Goal: Task Accomplishment & Management: Manage account settings

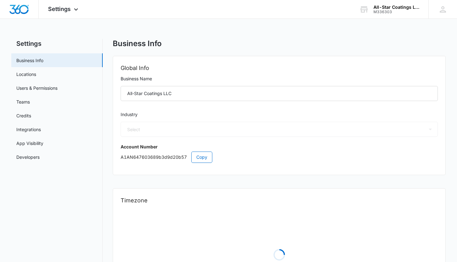
select select "52"
select select "US"
select select "America/[GEOGRAPHIC_DATA]"
click at [31, 117] on link "Credits" at bounding box center [23, 115] width 15 height 7
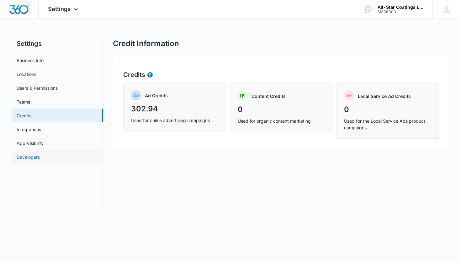
click at [29, 154] on link "Developers" at bounding box center [28, 157] width 23 height 7
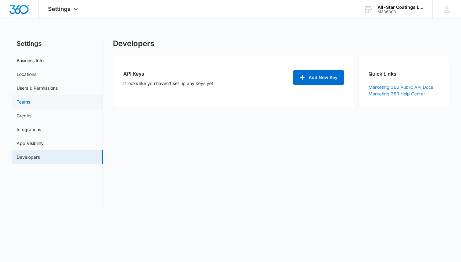
click at [22, 102] on link "Teams" at bounding box center [23, 102] width 13 height 7
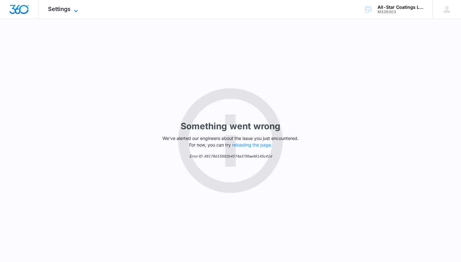
click at [72, 8] on icon at bounding box center [76, 11] width 8 height 8
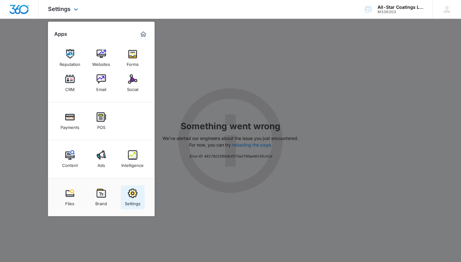
click at [133, 201] on div "Settings" at bounding box center [133, 202] width 16 height 8
select select "52"
select select "US"
select select "America/[GEOGRAPHIC_DATA]"
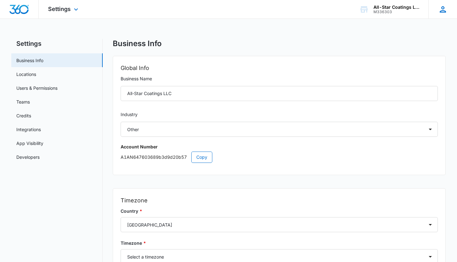
click at [444, 15] on div "[PERSON_NAME] [EMAIL_ADDRESS][DOMAIN_NAME] My Profile Notifications Support Log…" at bounding box center [442, 9] width 29 height 19
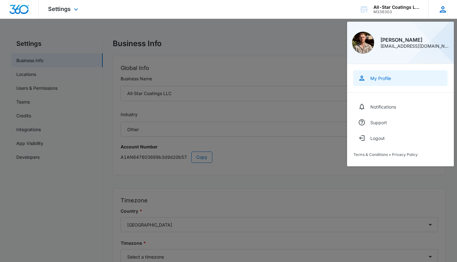
click at [377, 84] on link "My Profile" at bounding box center [400, 78] width 94 height 16
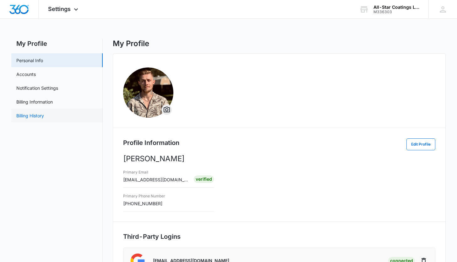
click at [37, 117] on link "Billing History" at bounding box center [30, 115] width 28 height 7
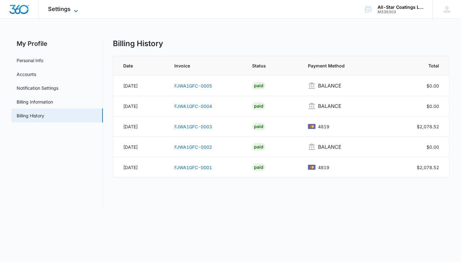
click at [72, 6] on div "Settings Apps Reputation Websites Forms CRM Email Social Payments POS Content A…" at bounding box center [64, 9] width 51 height 19
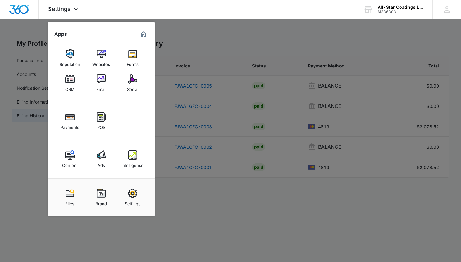
click at [219, 38] on div at bounding box center [230, 131] width 461 height 262
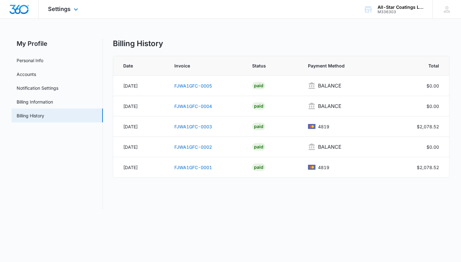
click at [74, 4] on div "Settings Apps Reputation Websites Forms CRM Email Social Payments POS Content A…" at bounding box center [64, 9] width 51 height 19
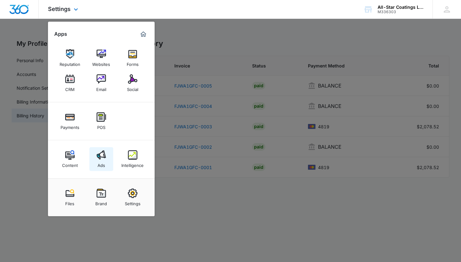
click at [105, 163] on div "Ads" at bounding box center [102, 164] width 8 height 8
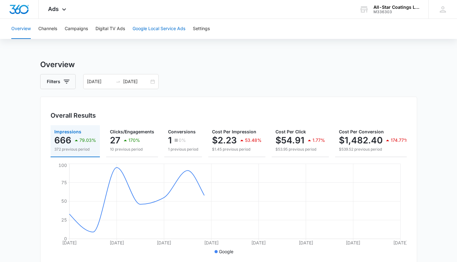
click at [166, 29] on button "Google Local Service Ads" at bounding box center [158, 29] width 53 height 20
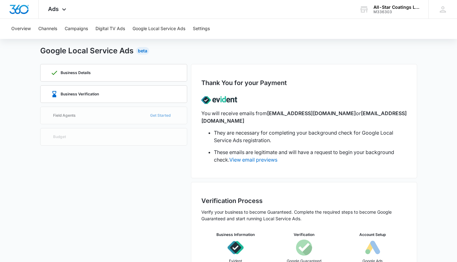
scroll to position [40, 0]
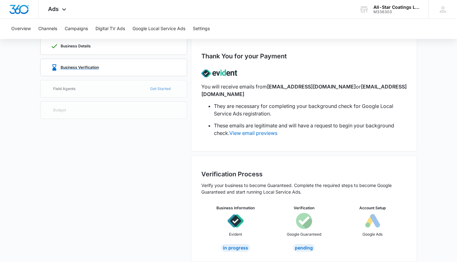
click at [125, 70] on div "Business Verification" at bounding box center [114, 67] width 126 height 17
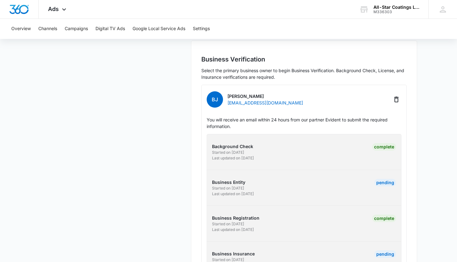
scroll to position [186, 0]
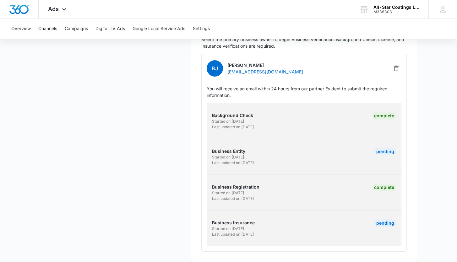
click at [374, 148] on div "Pending" at bounding box center [379, 157] width 31 height 18
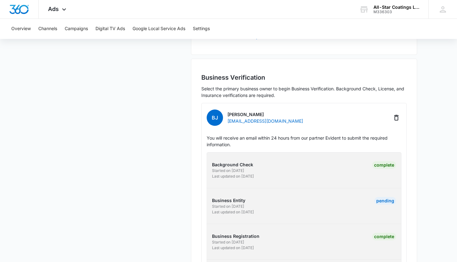
scroll to position [184, 0]
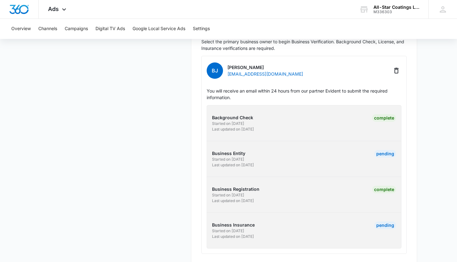
click at [262, 157] on p "Started on [DATE]" at bounding box center [257, 160] width 90 height 6
click at [235, 157] on p "Started on [DATE]" at bounding box center [257, 160] width 90 height 6
click at [235, 150] on p "Business Entity" at bounding box center [257, 153] width 90 height 7
click at [384, 150] on div "Pending" at bounding box center [385, 154] width 22 height 8
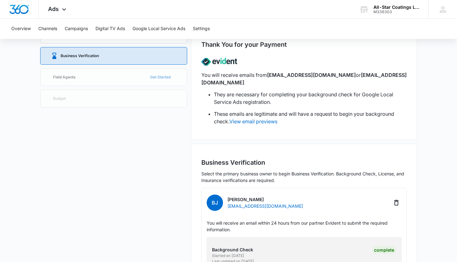
scroll to position [0, 0]
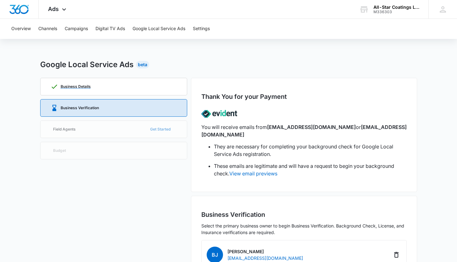
click at [94, 83] on div "Business Details" at bounding box center [114, 86] width 126 height 17
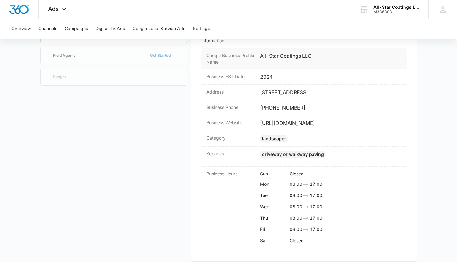
scroll to position [81, 0]
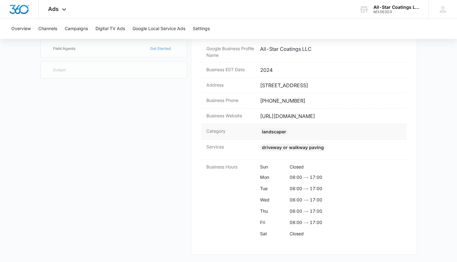
click at [293, 127] on div "Category landscaper" at bounding box center [303, 132] width 205 height 16
click at [265, 127] on div "Category landscaper" at bounding box center [303, 132] width 205 height 16
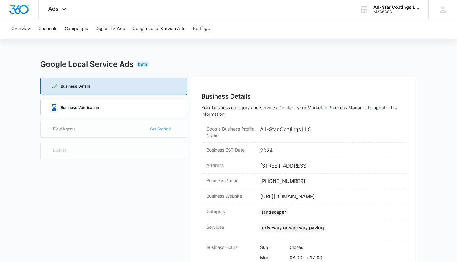
scroll to position [0, 0]
click at [210, 28] on button "Settings" at bounding box center [201, 29] width 17 height 20
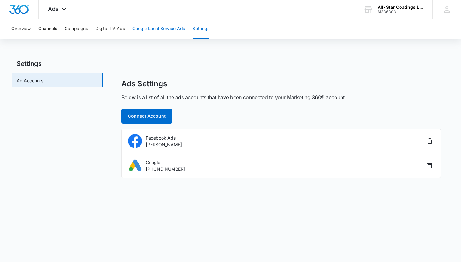
click at [170, 31] on button "Google Local Service Ads" at bounding box center [158, 29] width 53 height 20
